Goal: Transaction & Acquisition: Purchase product/service

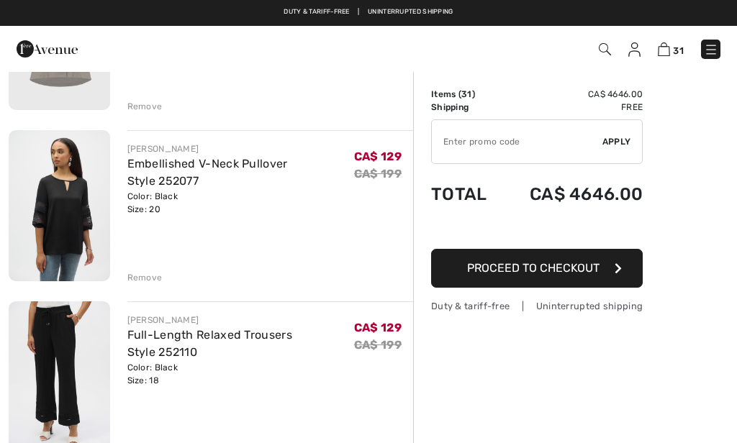
scroll to position [4868, 0]
click at [42, 352] on img at bounding box center [60, 377] width 102 height 151
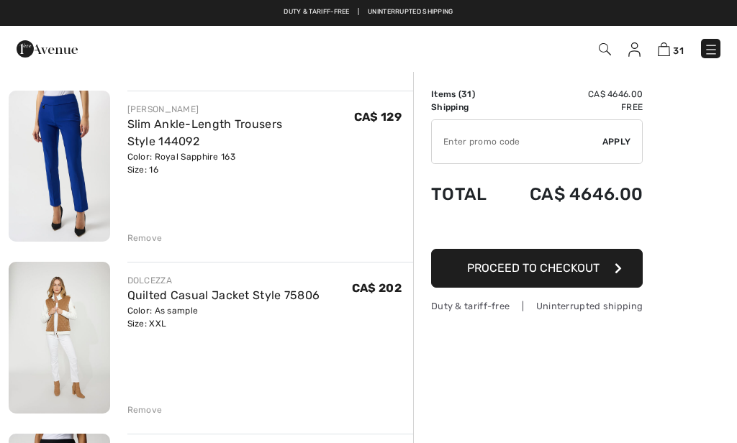
scroll to position [3018, 0]
click at [68, 163] on img at bounding box center [60, 166] width 102 height 151
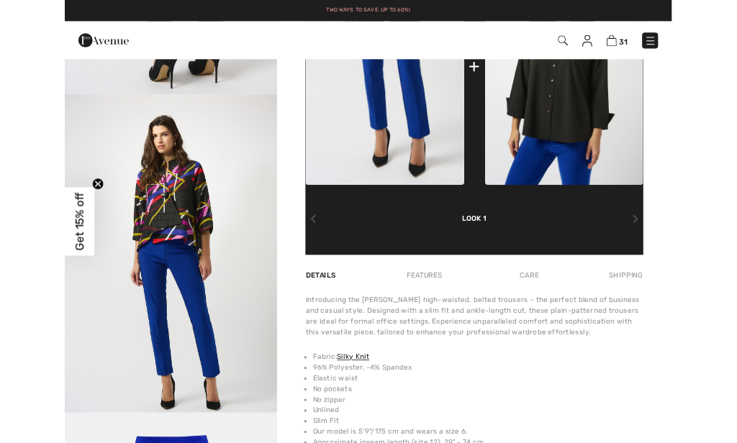
scroll to position [42, 0]
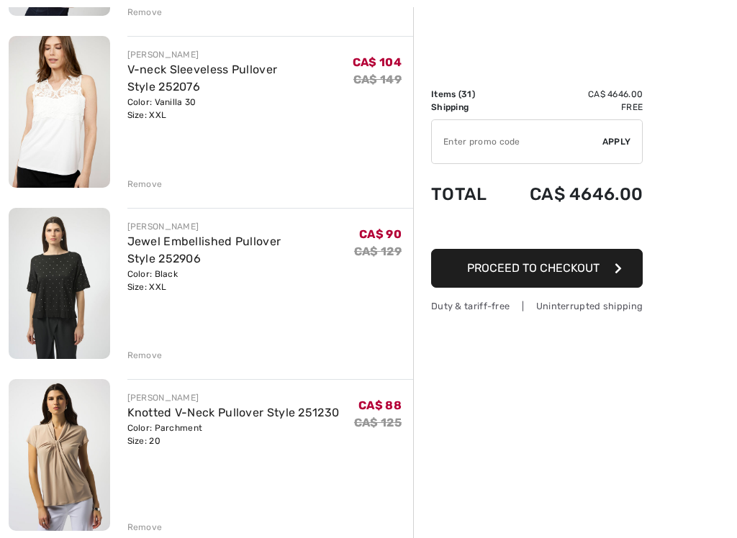
scroll to position [497, 0]
click at [40, 293] on img at bounding box center [60, 282] width 102 height 151
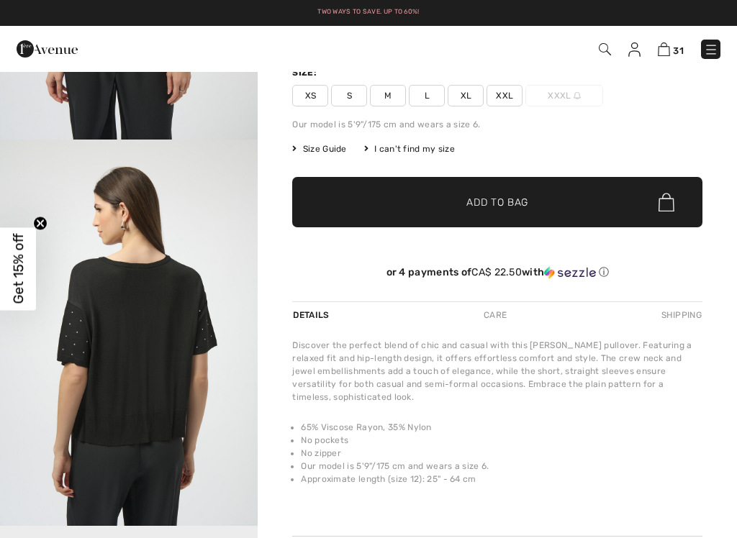
scroll to position [40, 0]
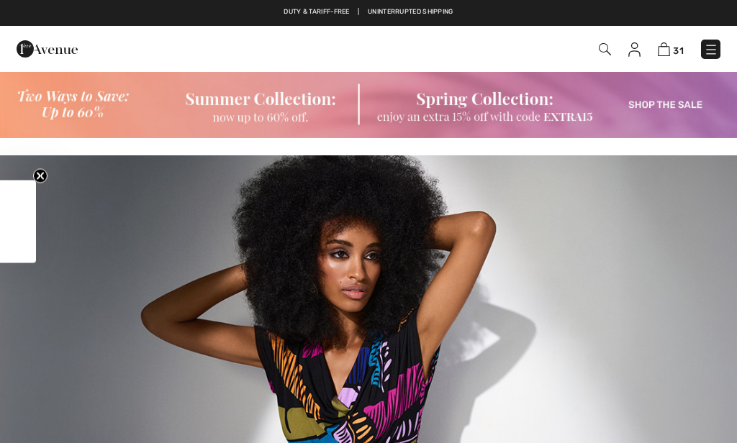
click at [662, 45] on img at bounding box center [664, 49] width 12 height 14
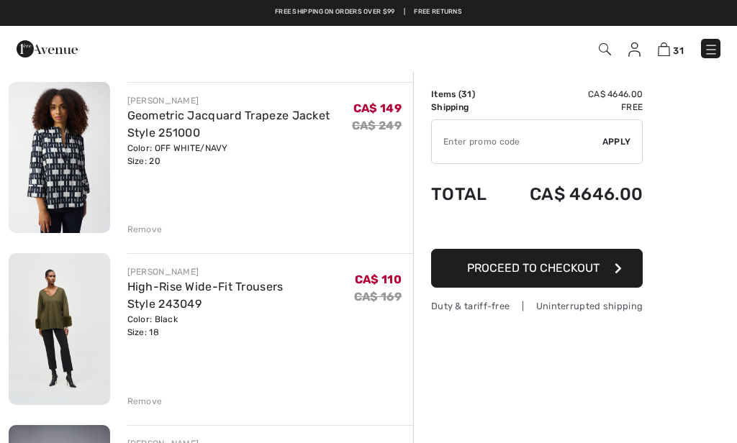
scroll to position [965, 0]
click at [35, 289] on img at bounding box center [60, 330] width 102 height 152
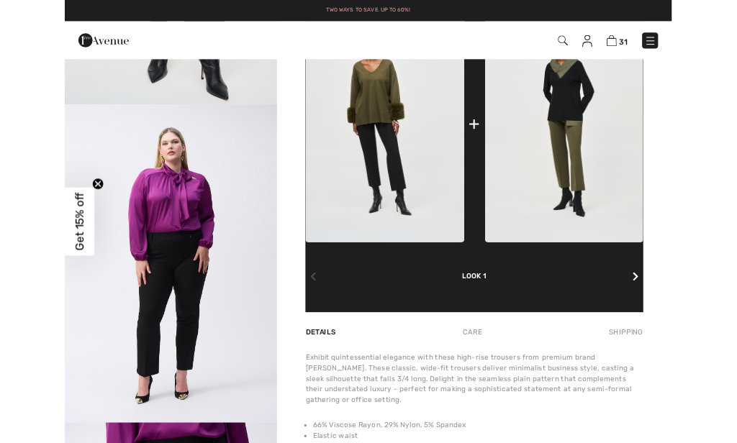
scroll to position [89, 0]
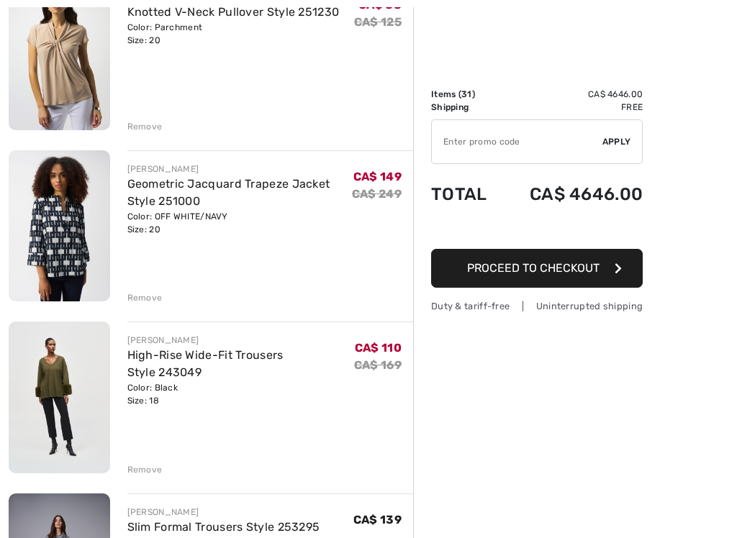
scroll to position [897, 0]
click at [138, 443] on div "Remove" at bounding box center [144, 470] width 35 height 13
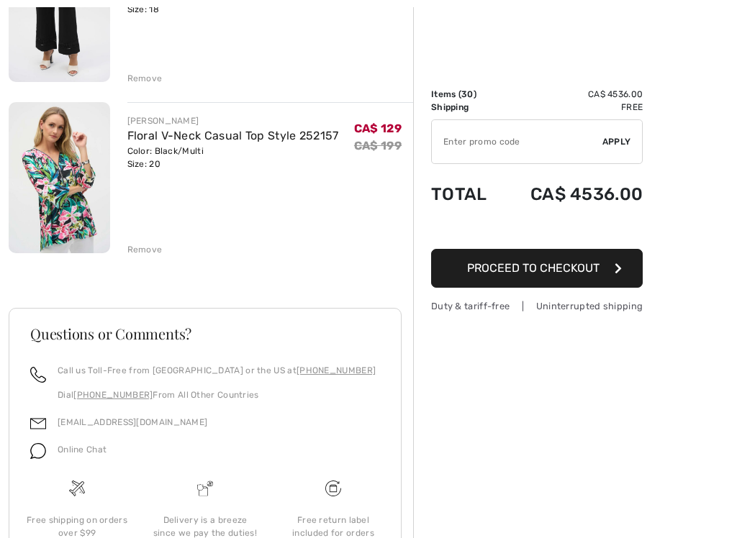
scroll to position [5069, 0]
